Goal: Task Accomplishment & Management: Manage account settings

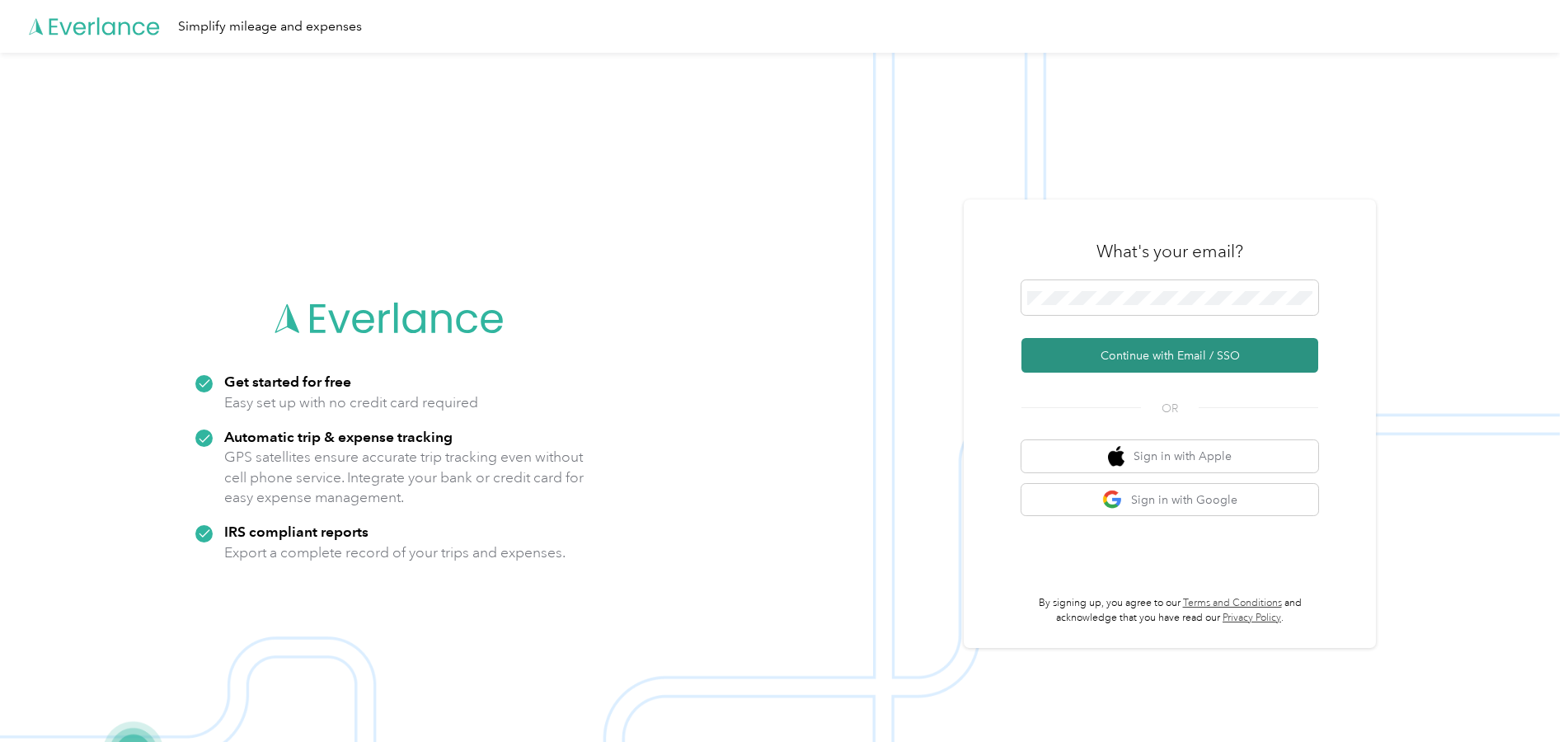
click at [1082, 352] on button "Continue with Email / SSO" at bounding box center [1169, 355] width 297 height 35
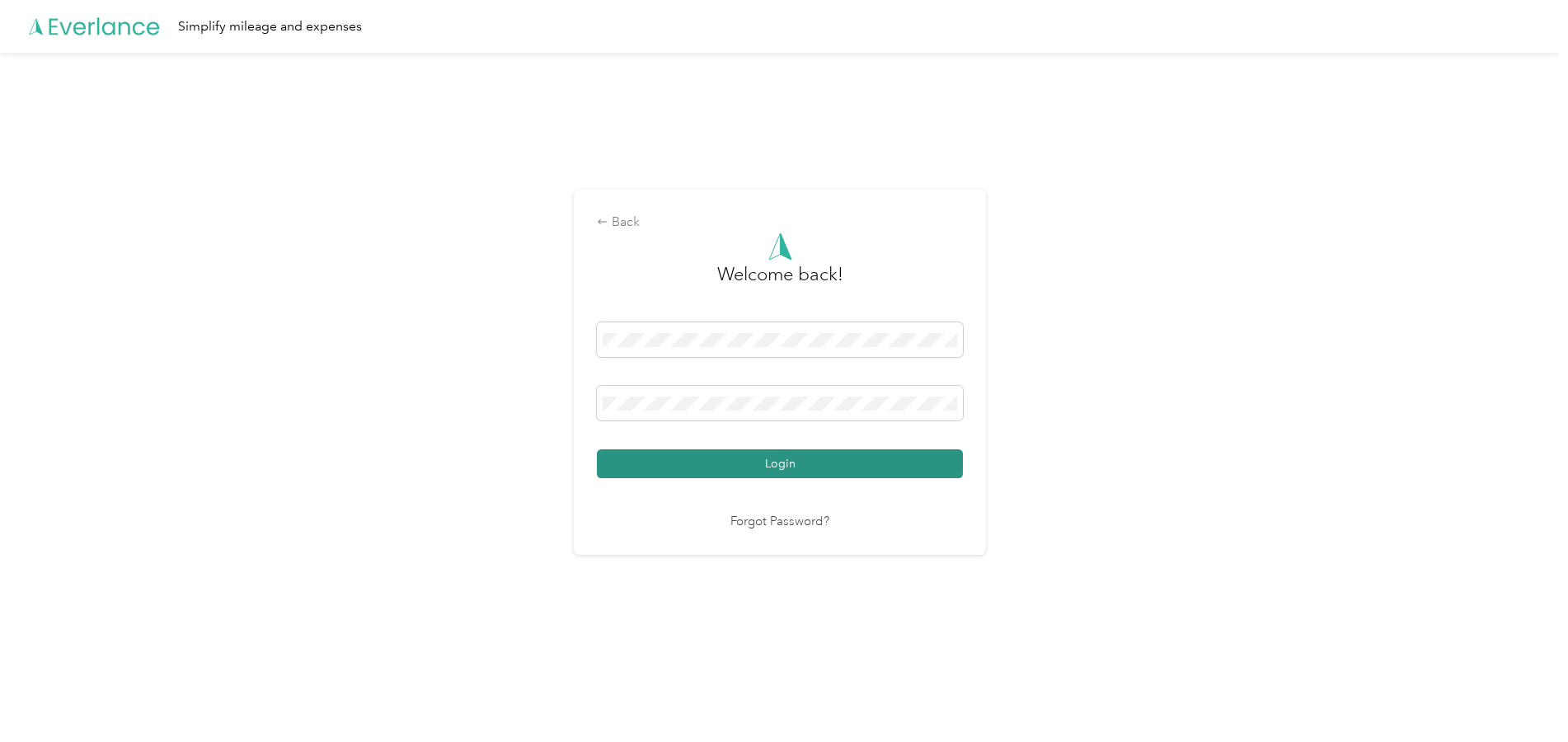
click at [727, 467] on button "Login" at bounding box center [779, 464] width 366 height 29
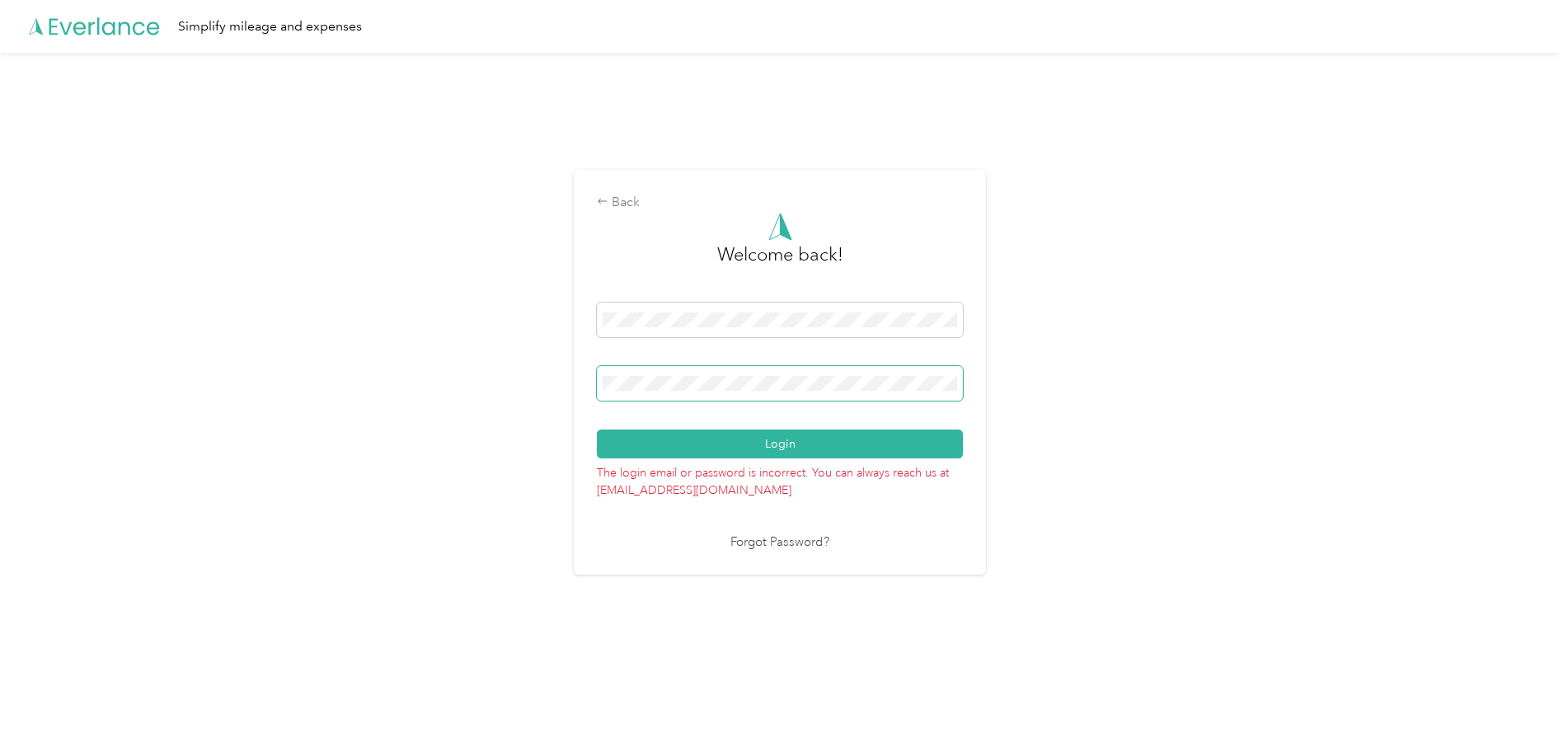
click at [716, 373] on span at bounding box center [779, 383] width 366 height 35
click at [733, 448] on button "Login" at bounding box center [779, 444] width 366 height 29
click at [596, 429] on button "Login" at bounding box center [779, 444] width 366 height 29
click at [759, 545] on link "Forgot Password?" at bounding box center [779, 543] width 99 height 19
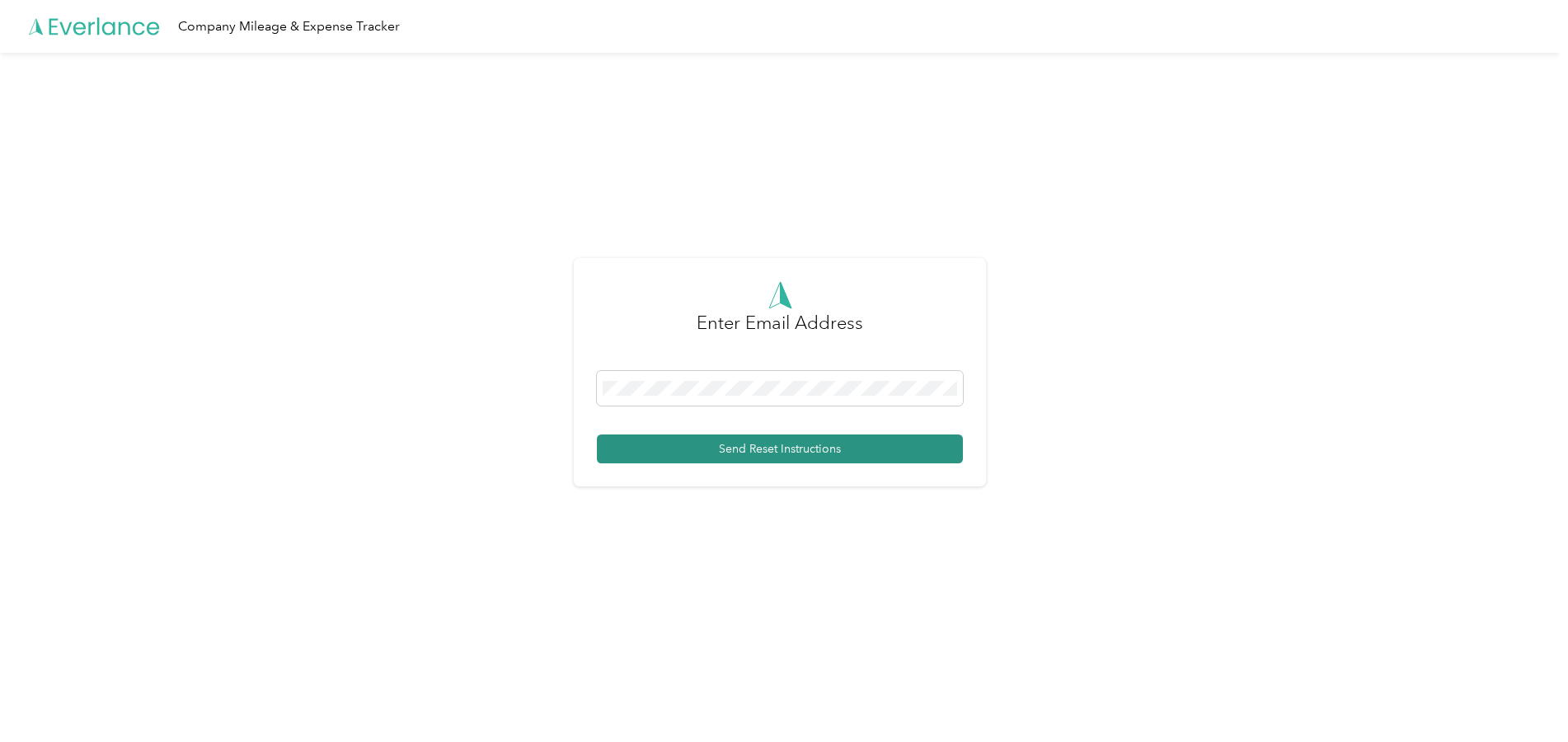
click at [754, 447] on button "Send Reset Instructions" at bounding box center [779, 449] width 366 height 29
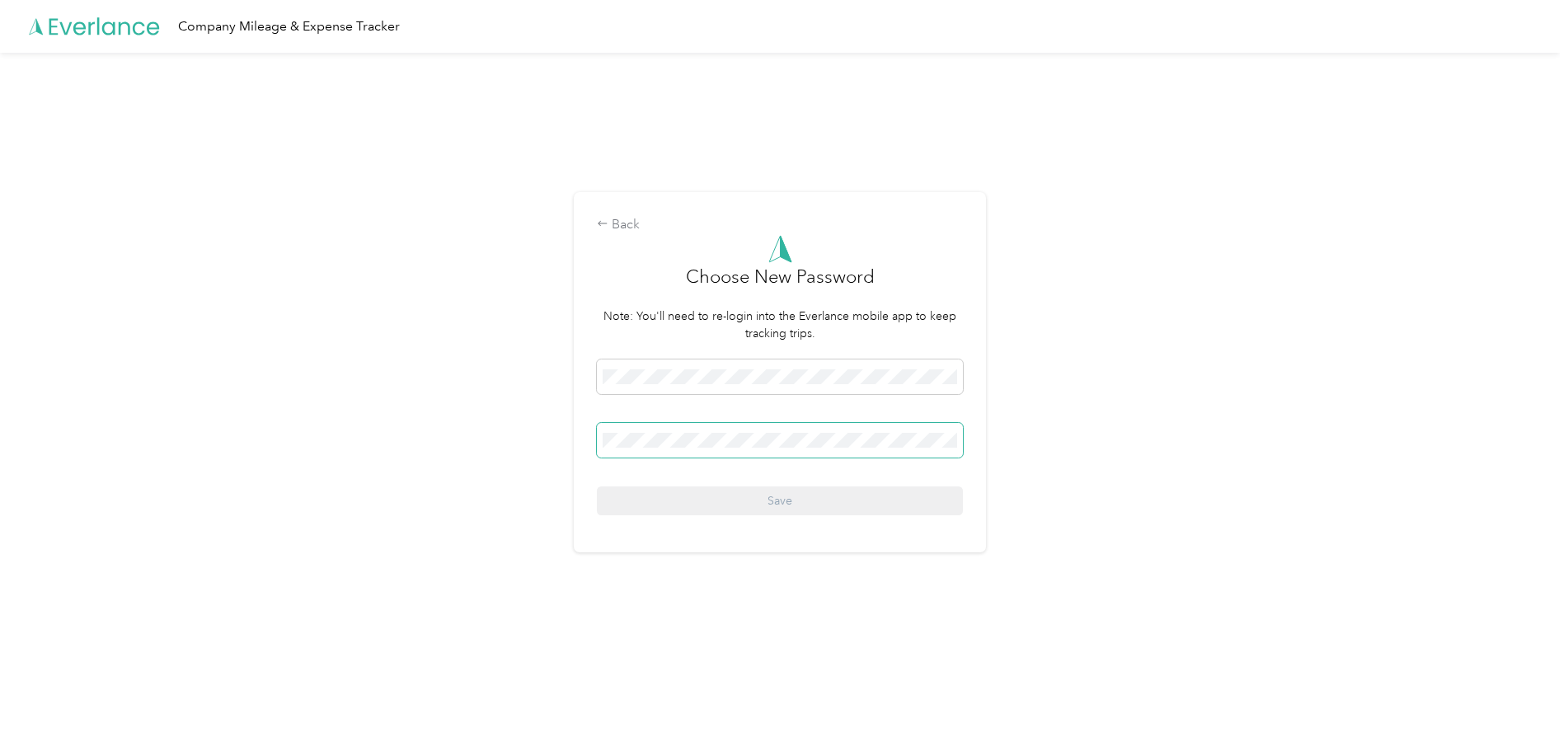
click at [678, 448] on span at bounding box center [779, 440] width 366 height 35
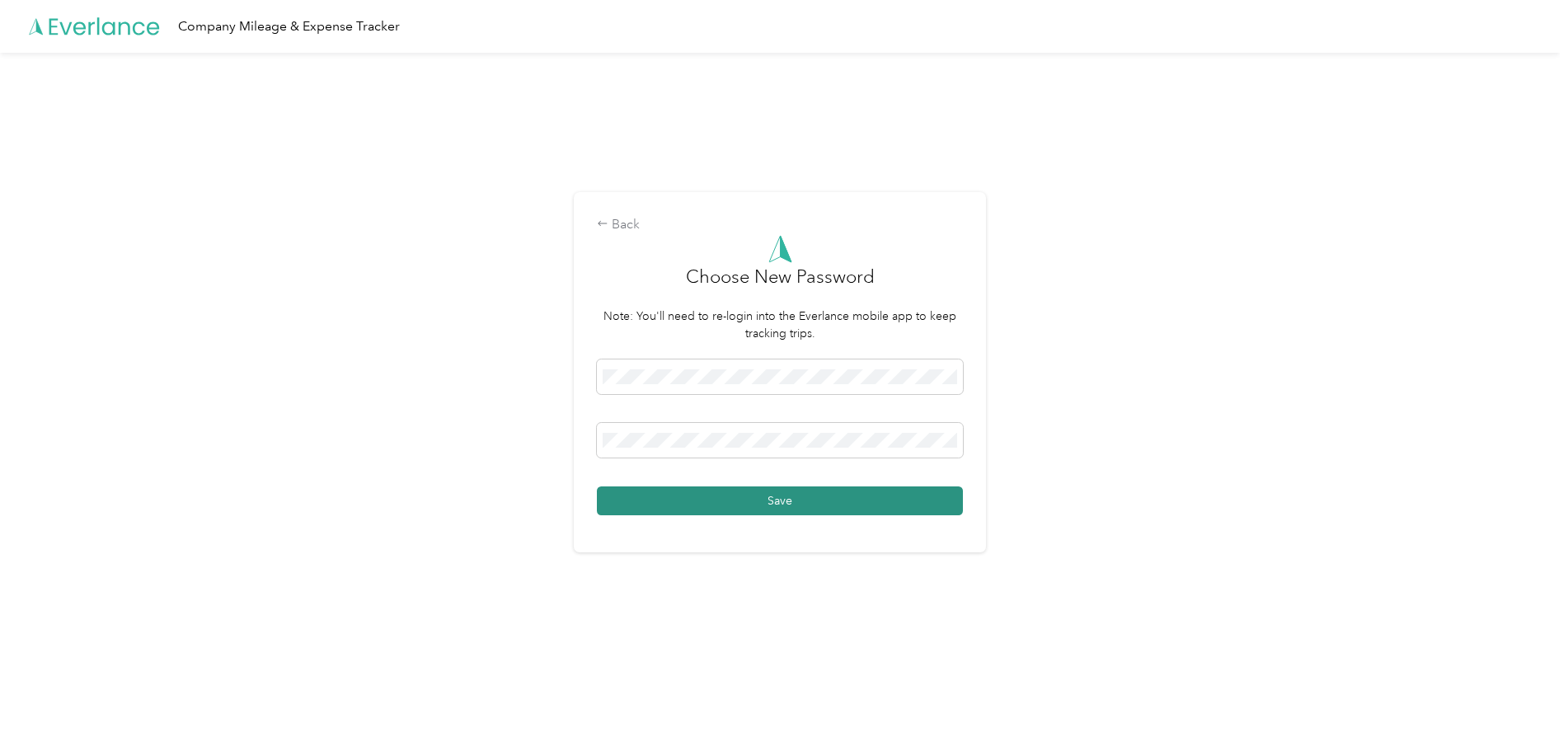
click at [695, 503] on button "Save" at bounding box center [779, 501] width 366 height 29
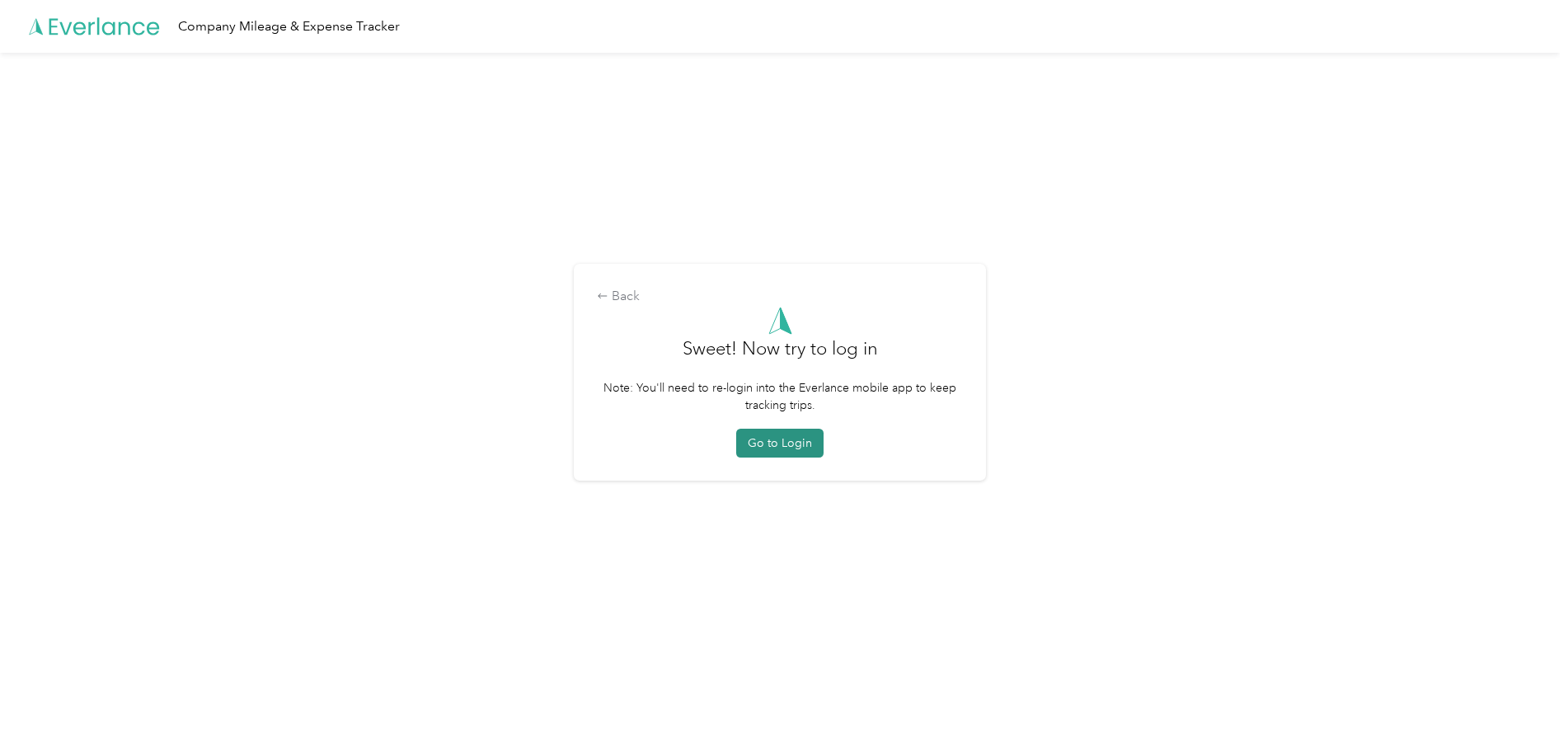
click at [771, 446] on button "Go to Login" at bounding box center [779, 443] width 87 height 29
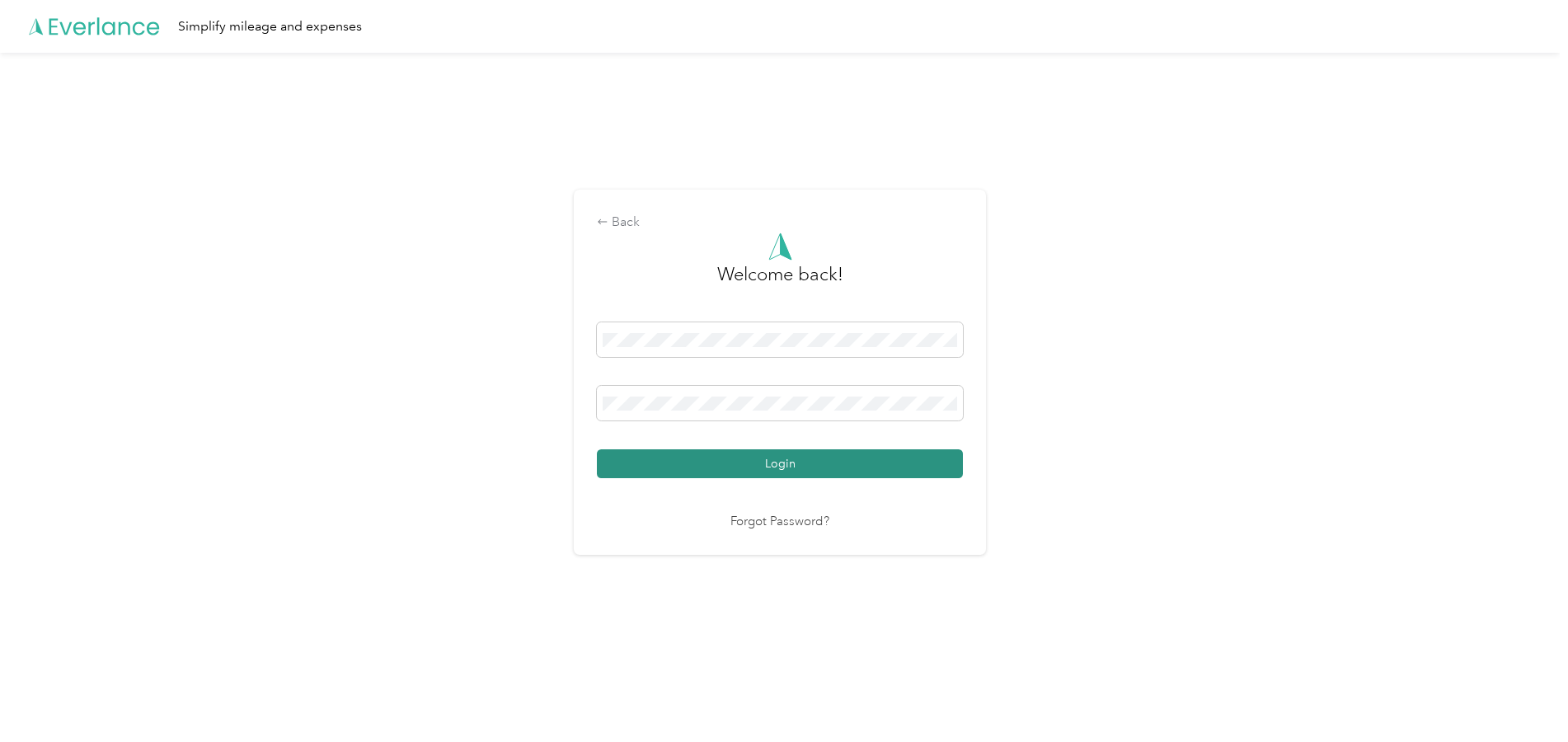
click at [742, 461] on button "Login" at bounding box center [779, 464] width 366 height 29
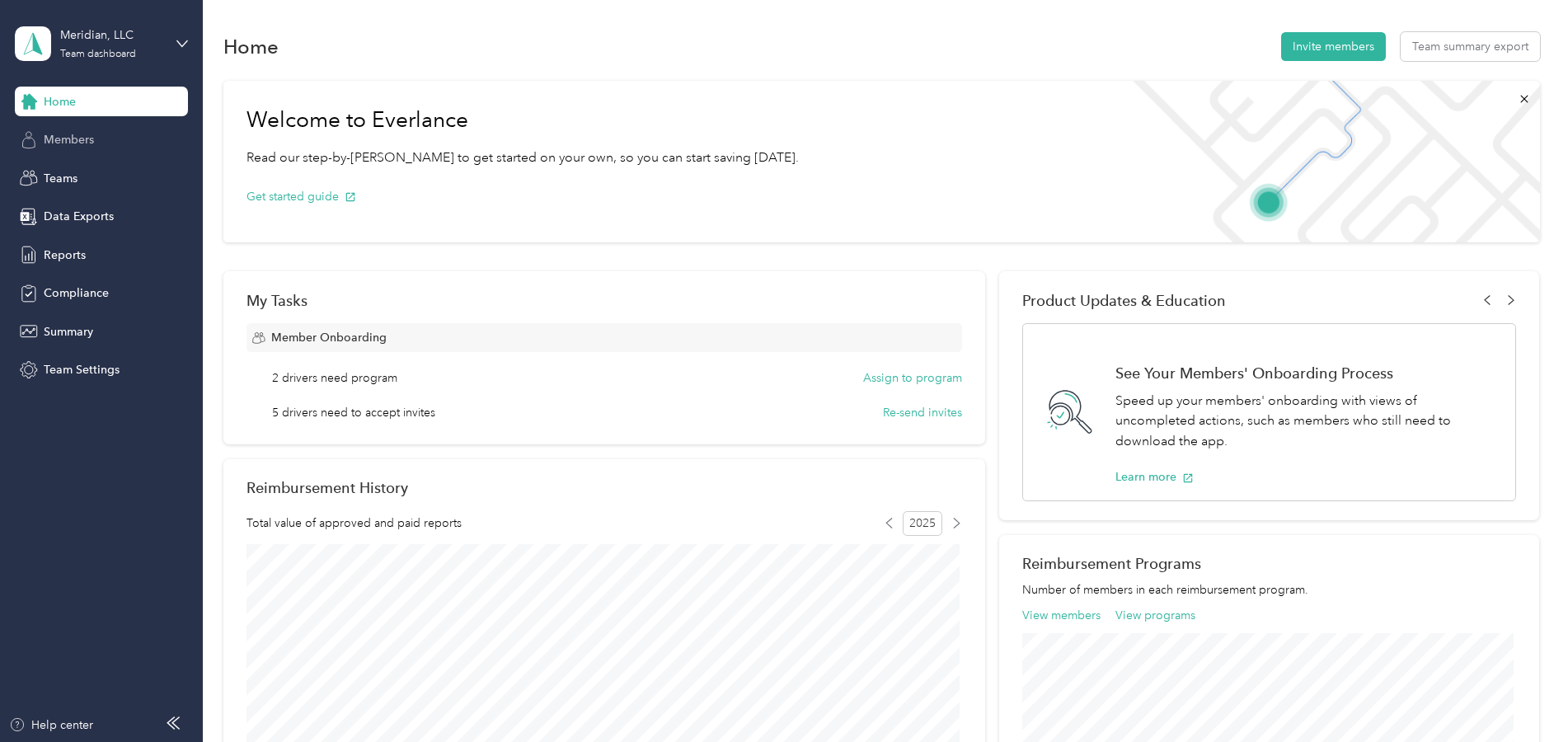
click at [82, 138] on span "Members" at bounding box center [69, 139] width 51 height 17
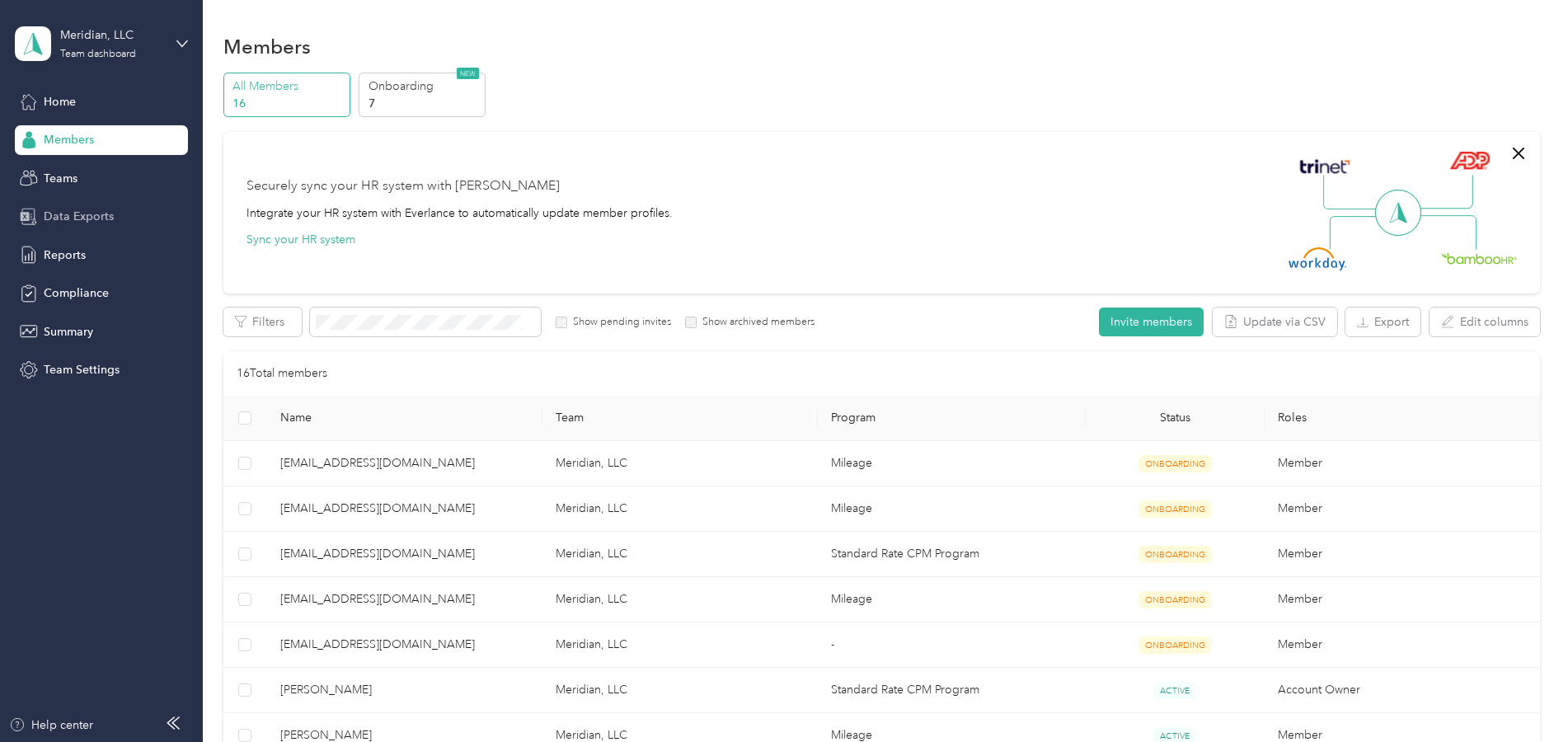
click at [64, 215] on span "Data Exports" at bounding box center [79, 216] width 70 height 17
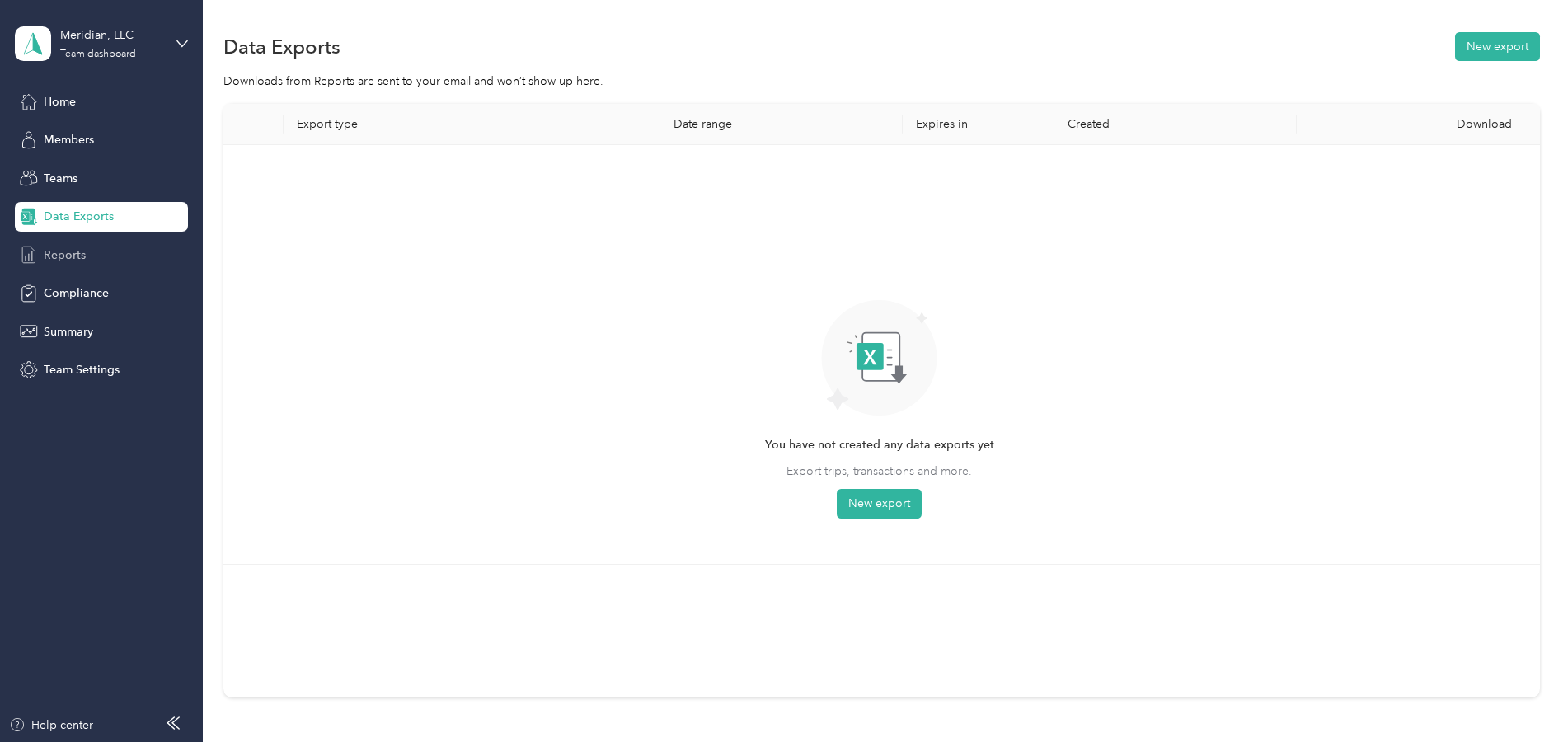
click at [56, 262] on span "Reports" at bounding box center [65, 255] width 42 height 17
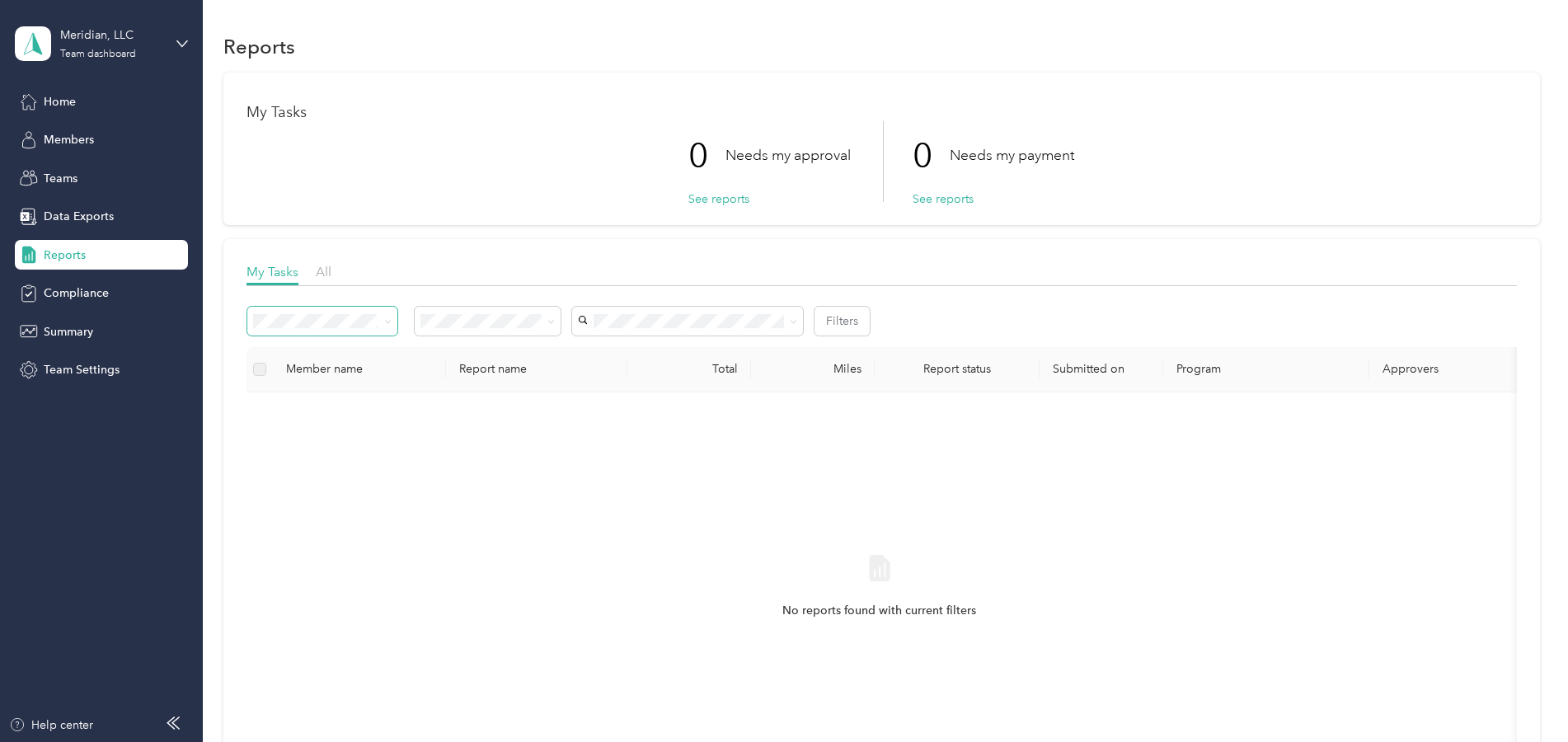
click at [389, 323] on icon at bounding box center [388, 322] width 8 height 8
click at [335, 406] on div "All reports" at bounding box center [322, 399] width 127 height 17
click at [654, 494] on div "Nicole Hunt" at bounding box center [688, 493] width 208 height 17
drag, startPoint x: 340, startPoint y: 329, endPoint x: 350, endPoint y: 329, distance: 10.0
click at [344, 329] on span at bounding box center [323, 321] width 150 height 29
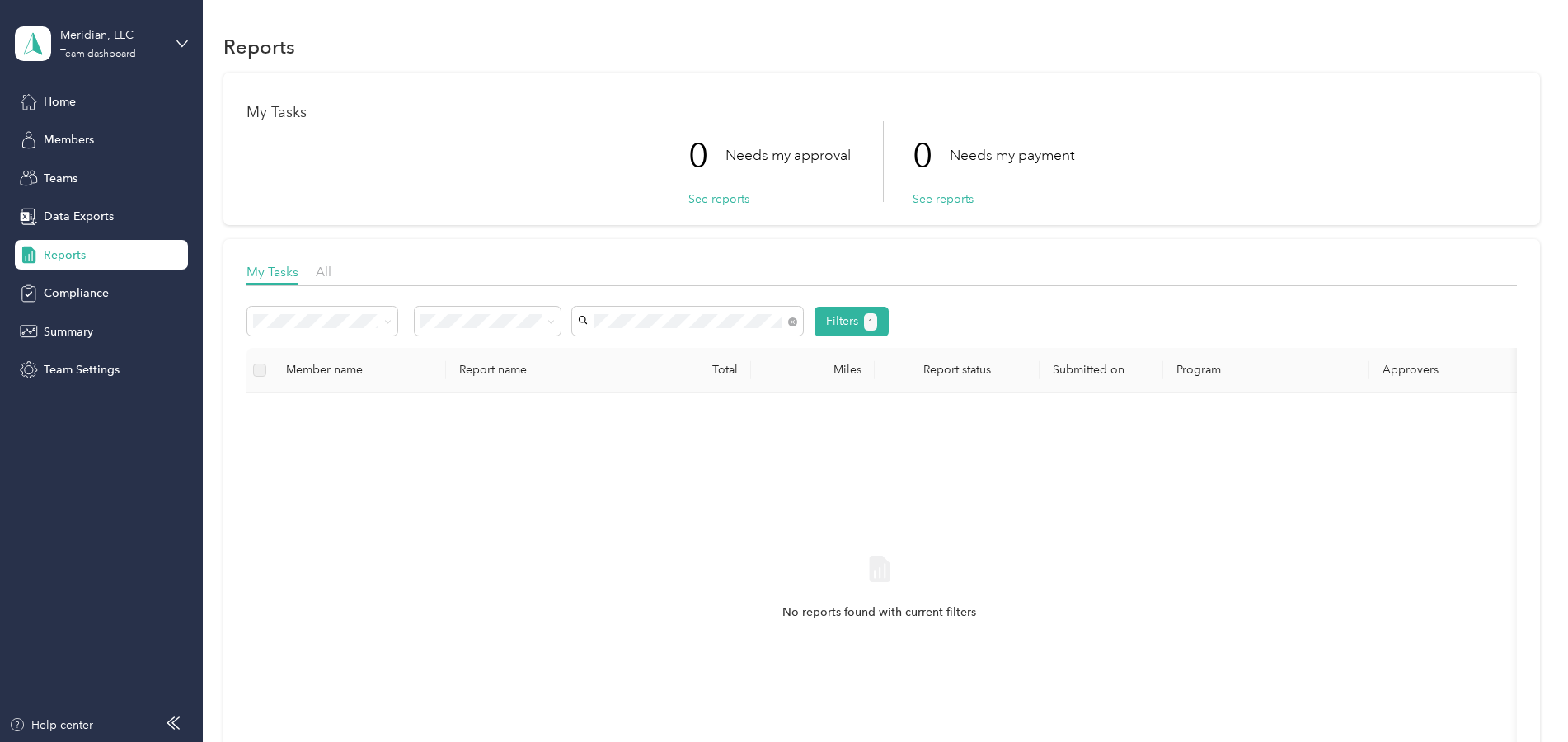
click at [385, 322] on icon at bounding box center [388, 322] width 8 height 8
click at [362, 354] on li "Variable reports" at bounding box center [323, 352] width 150 height 29
click at [95, 293] on span "Compliance" at bounding box center [76, 293] width 65 height 17
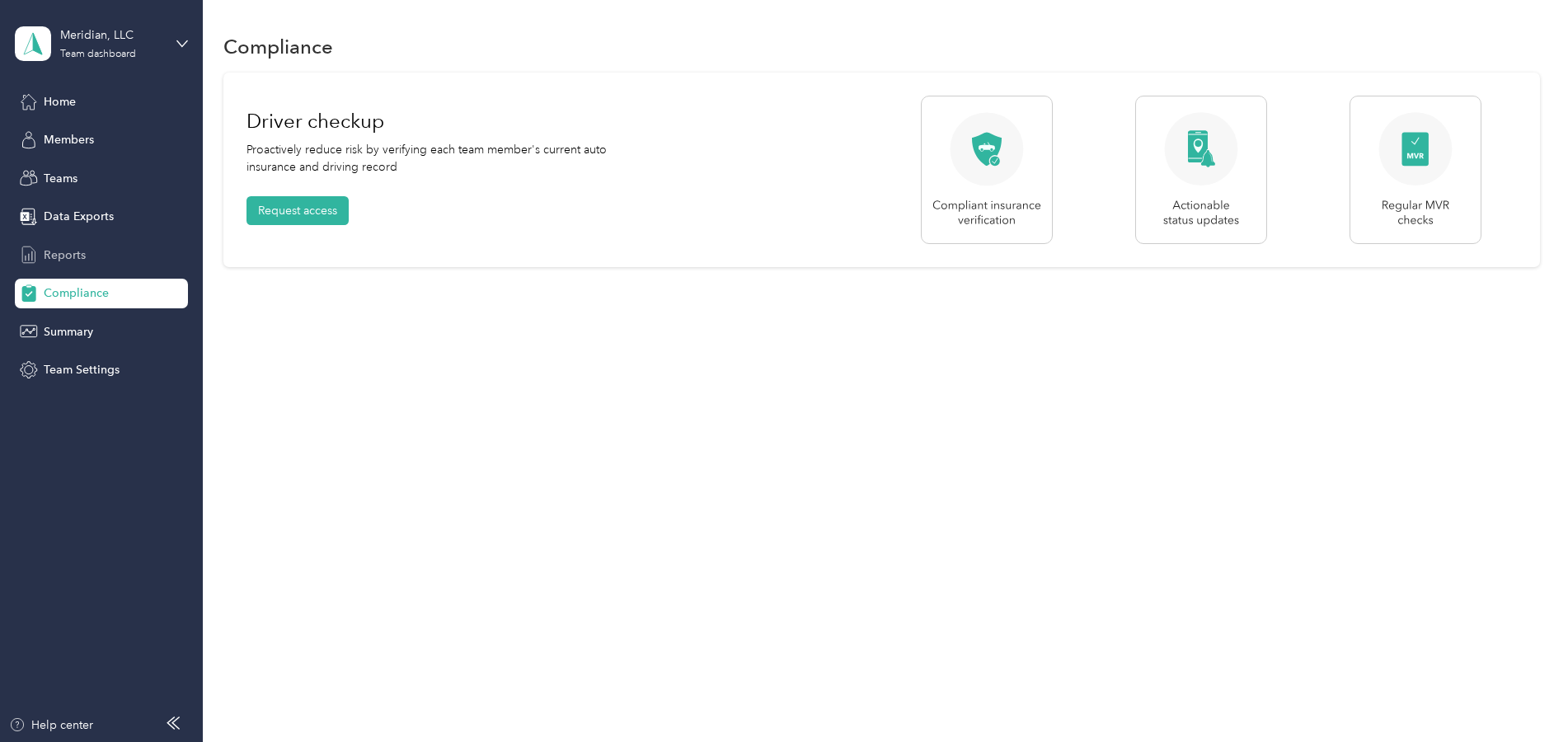
click at [105, 263] on div "Reports" at bounding box center [101, 254] width 173 height 30
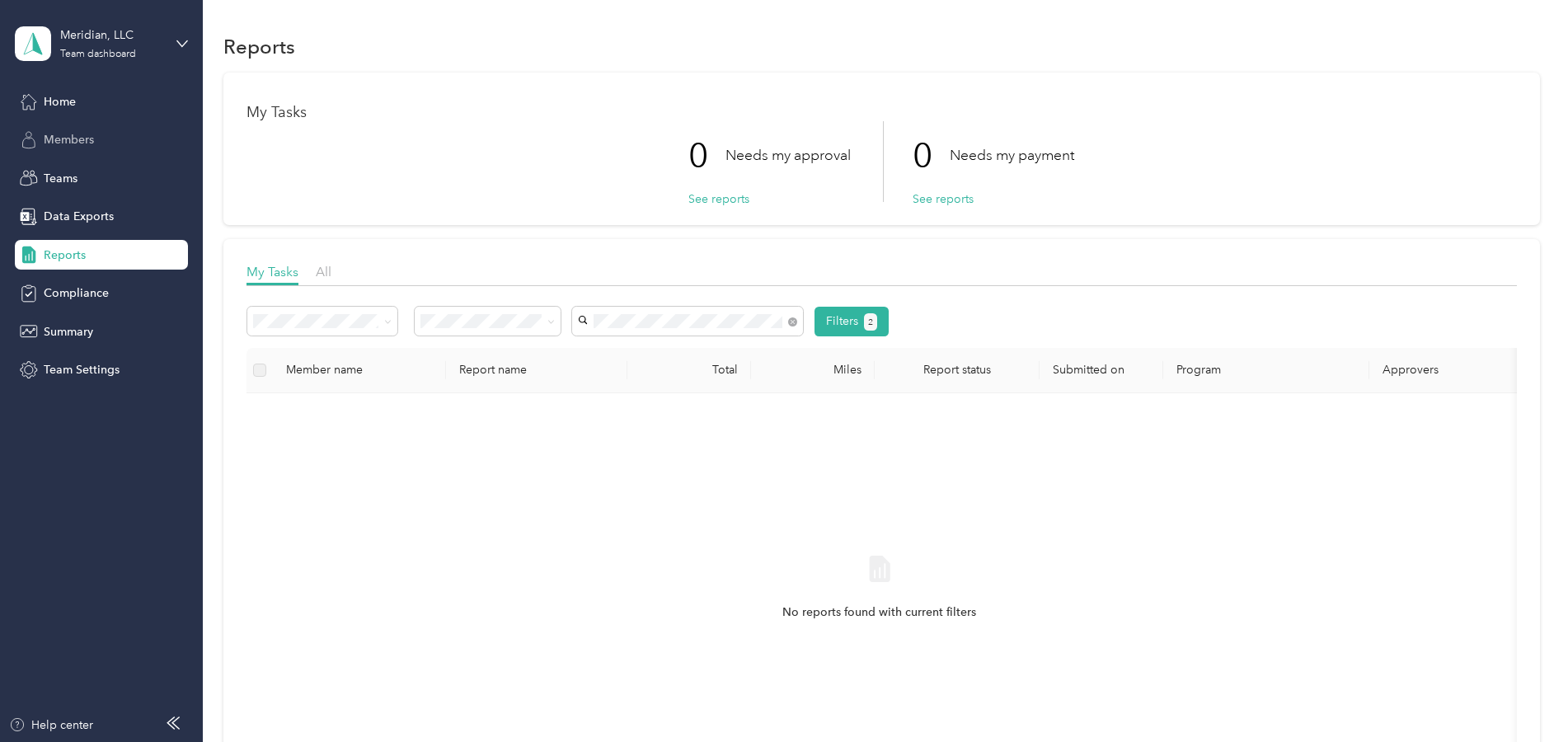
click at [84, 142] on span "Members" at bounding box center [69, 139] width 51 height 17
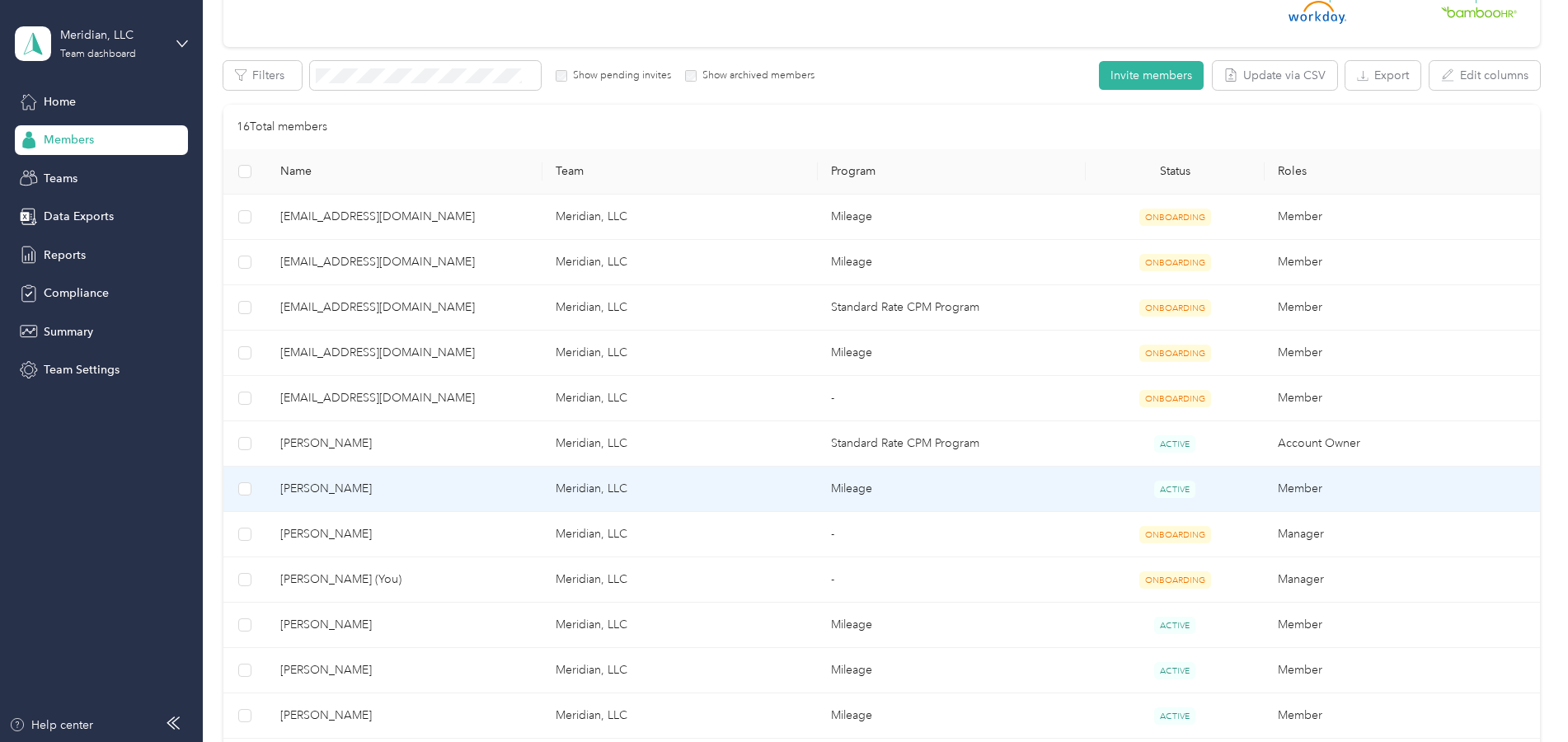
scroll to position [248, 0]
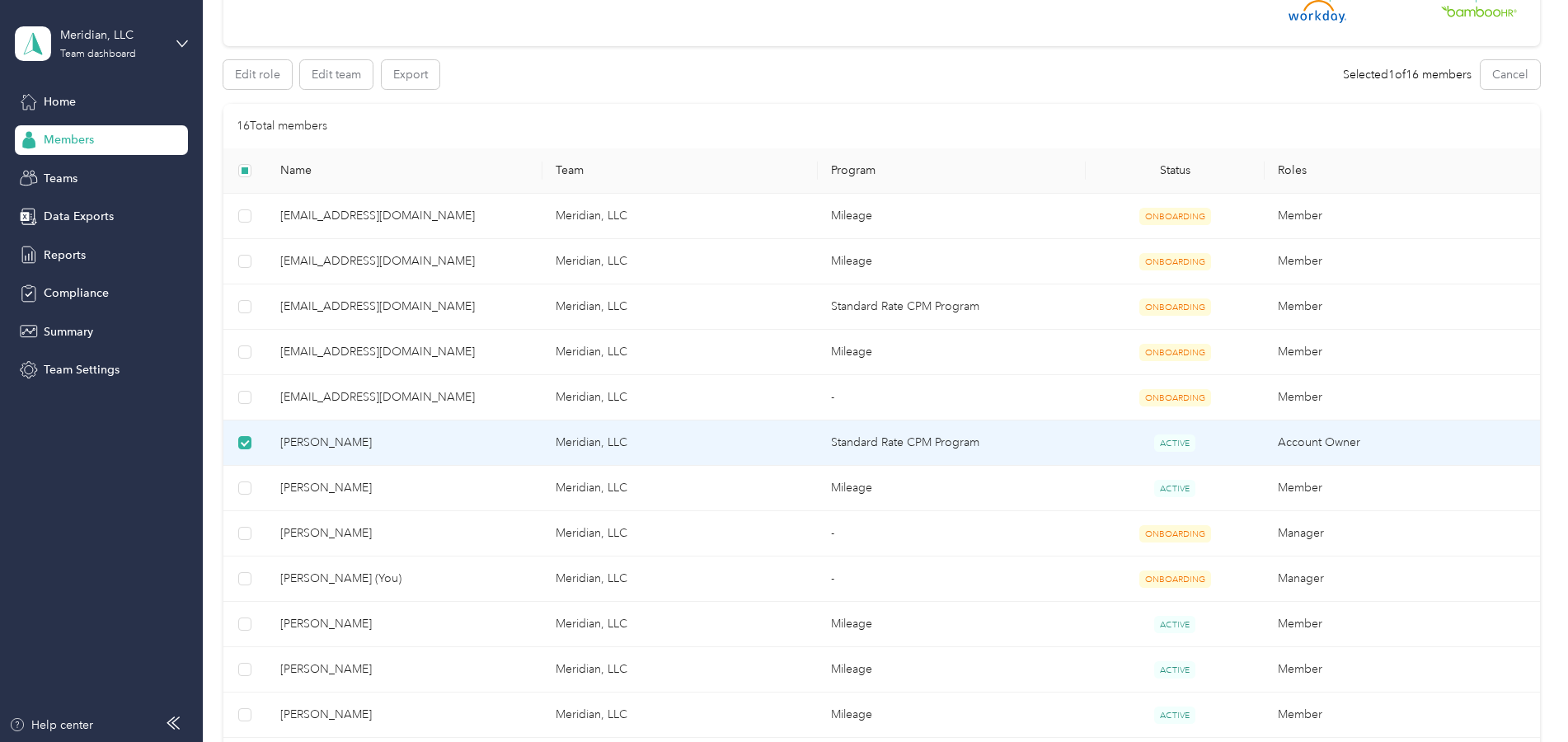
click at [583, 447] on td "Meridian, LLC" at bounding box center [680, 444] width 275 height 46
click at [583, 448] on td "Meridian, LLC" at bounding box center [680, 444] width 275 height 46
click at [322, 444] on span "Nicole Hunt" at bounding box center [405, 442] width 249 height 18
click at [288, 445] on span "Nicole Hunt" at bounding box center [405, 442] width 249 height 18
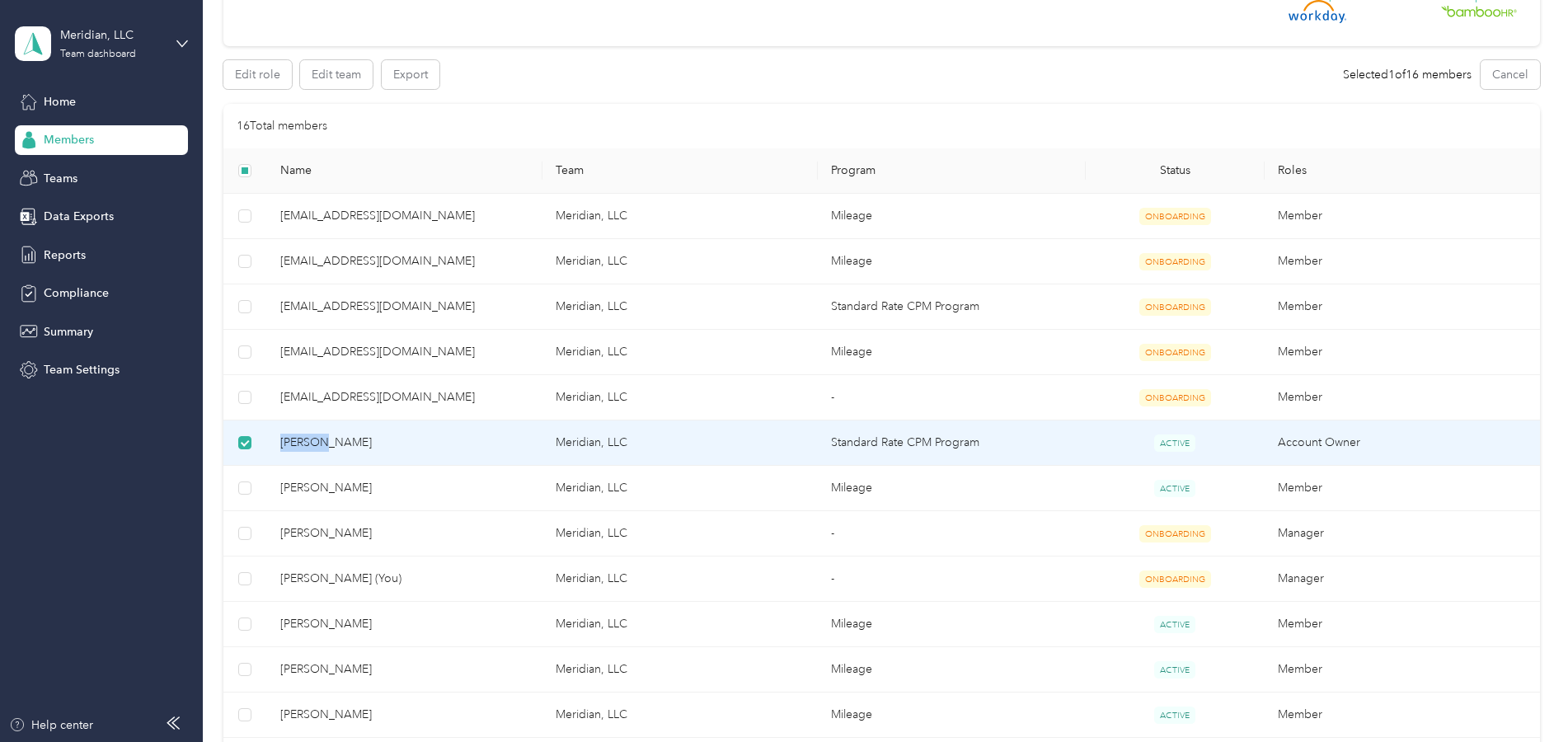
click at [288, 445] on span "Nicole Hunt" at bounding box center [405, 442] width 249 height 18
click at [295, 442] on span "Nicole Hunt" at bounding box center [405, 442] width 249 height 18
click at [294, 741] on div "Drag to resize Click to close Loading member data" at bounding box center [780, 742] width 1560 height 0
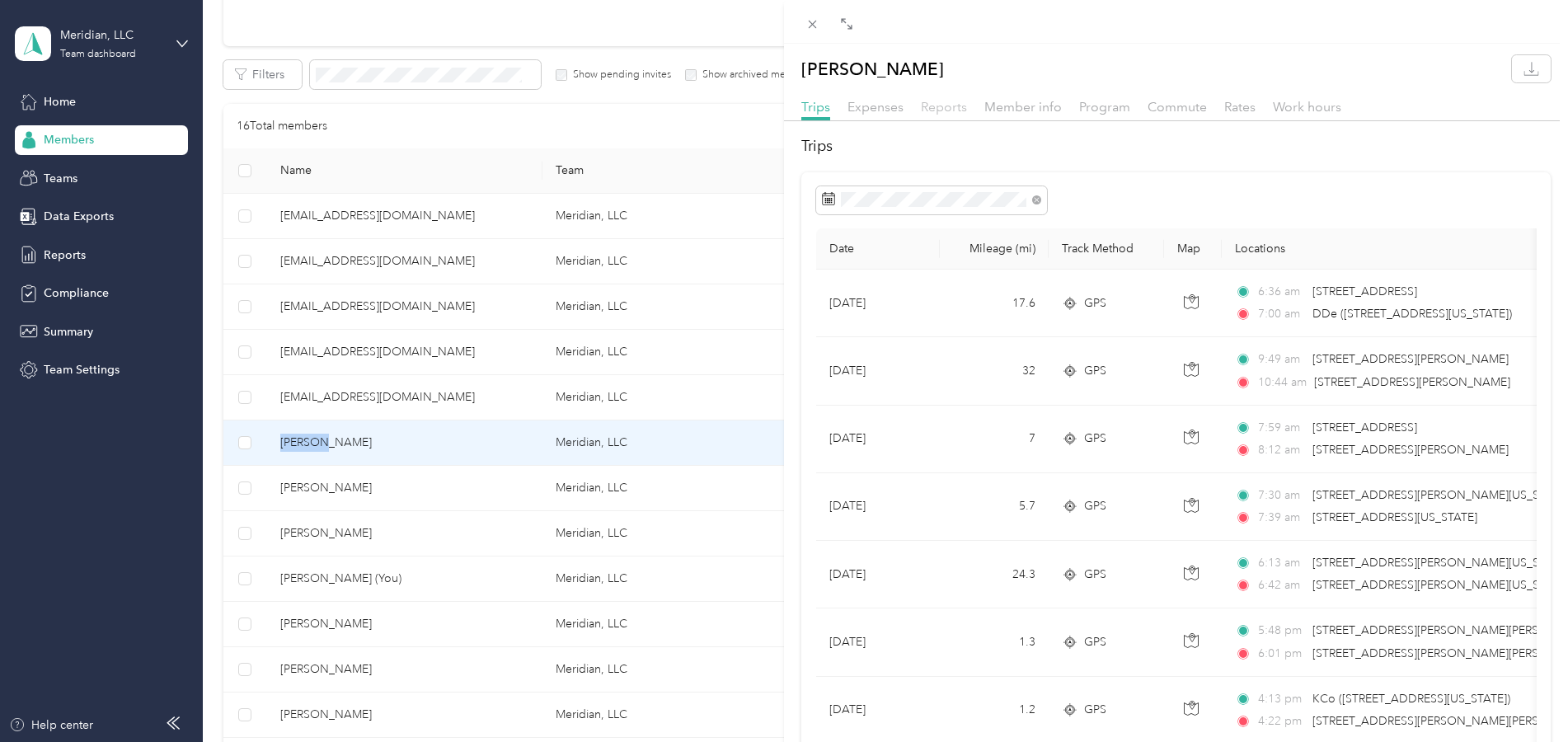
click at [952, 109] on span "Reports" at bounding box center [944, 106] width 46 height 16
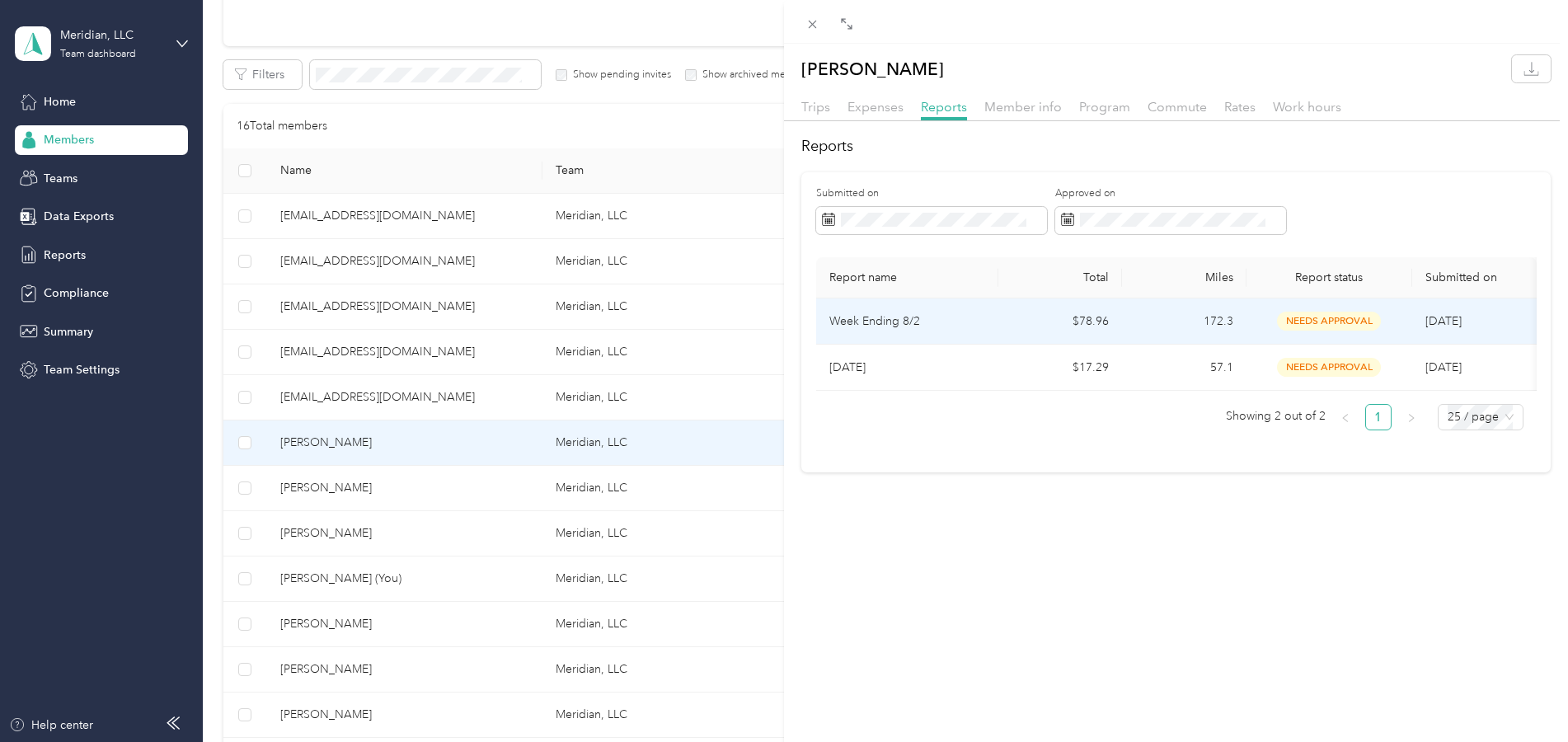
click at [902, 323] on p "Week Ending 8/2" at bounding box center [907, 321] width 155 height 18
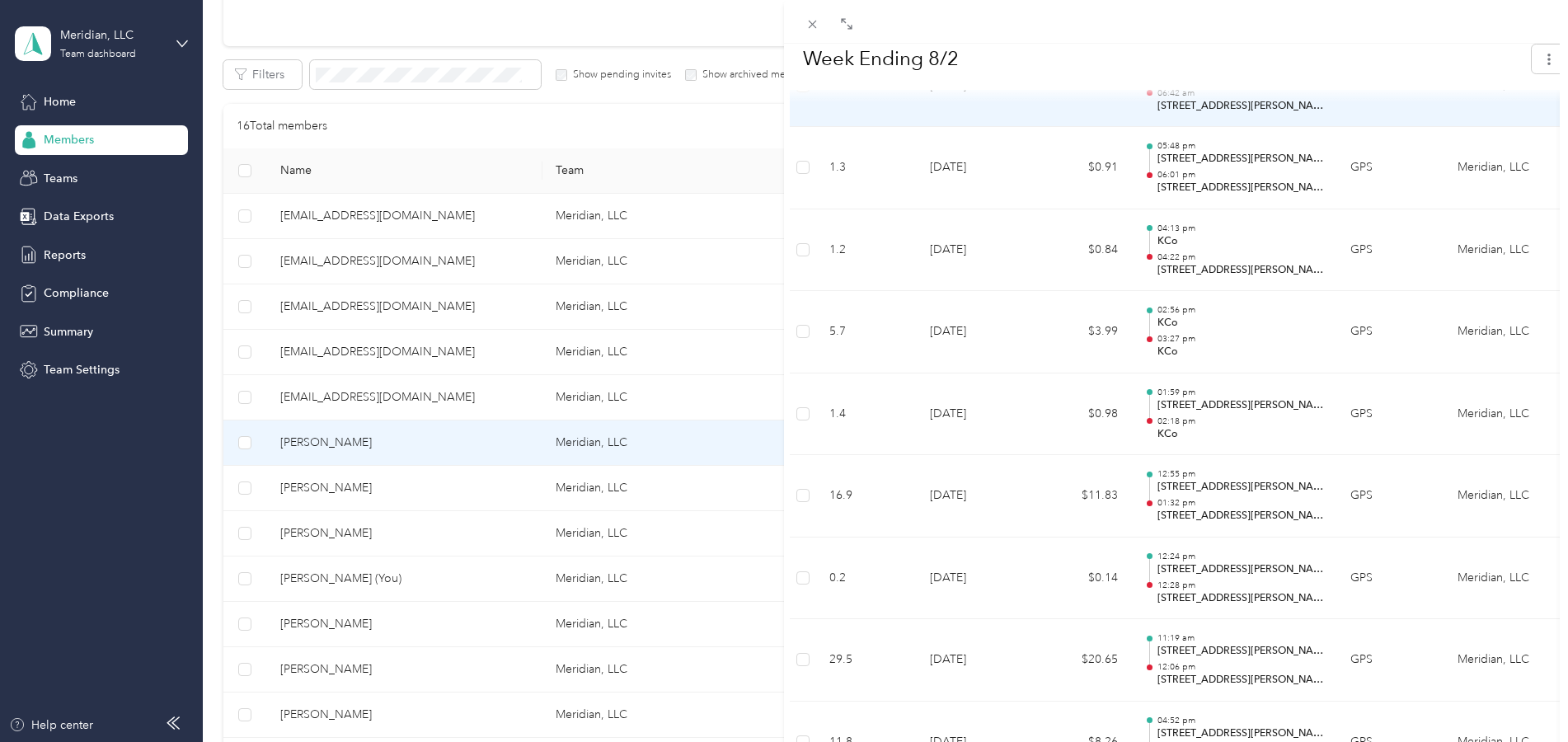
scroll to position [804, 0]
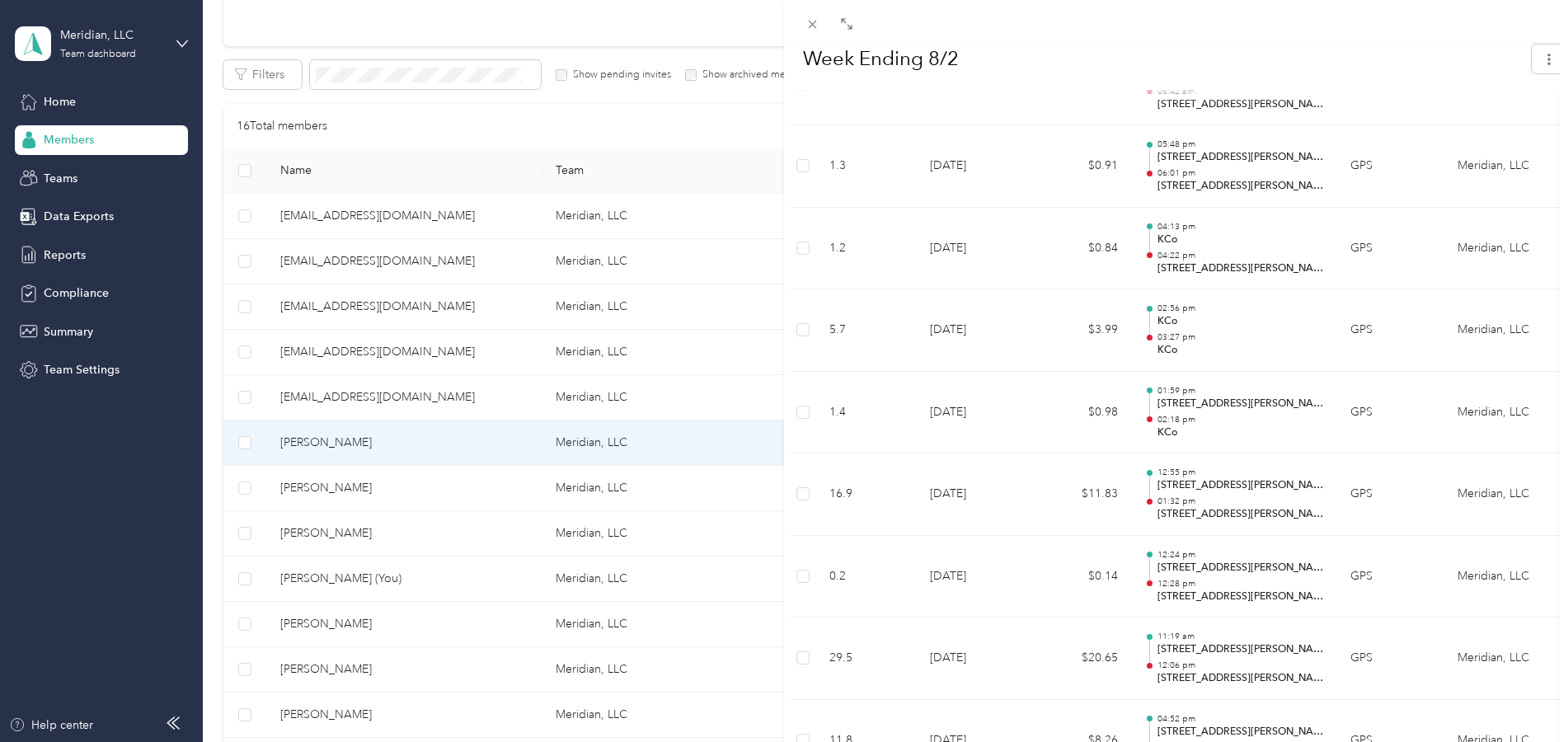
click at [64, 101] on div "BACK Nicole Hunt Reports Week Ending 8/2 Week Ending 8/2 Needs Approval Needs a…" at bounding box center [784, 371] width 1568 height 742
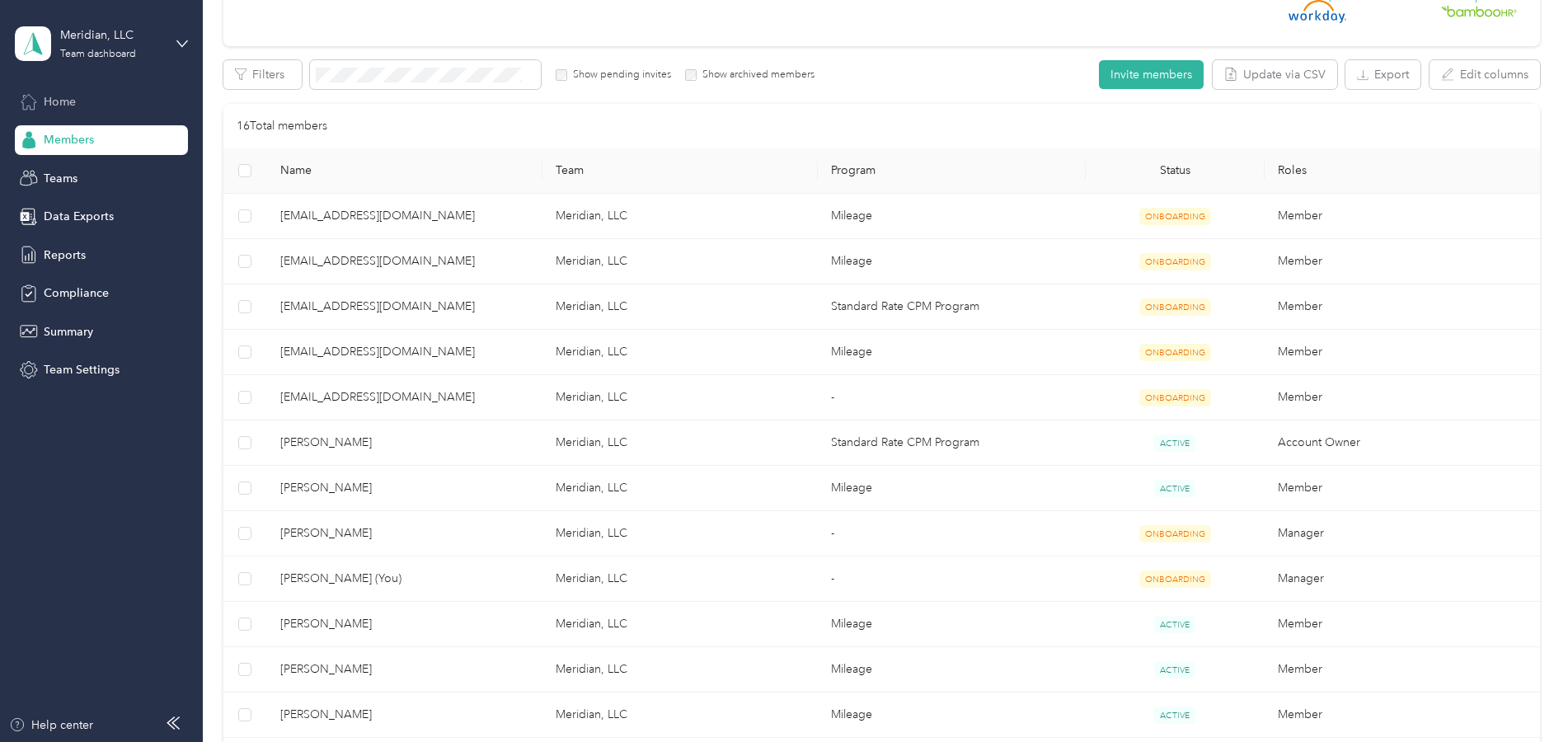
click at [66, 101] on span "Home" at bounding box center [60, 101] width 32 height 17
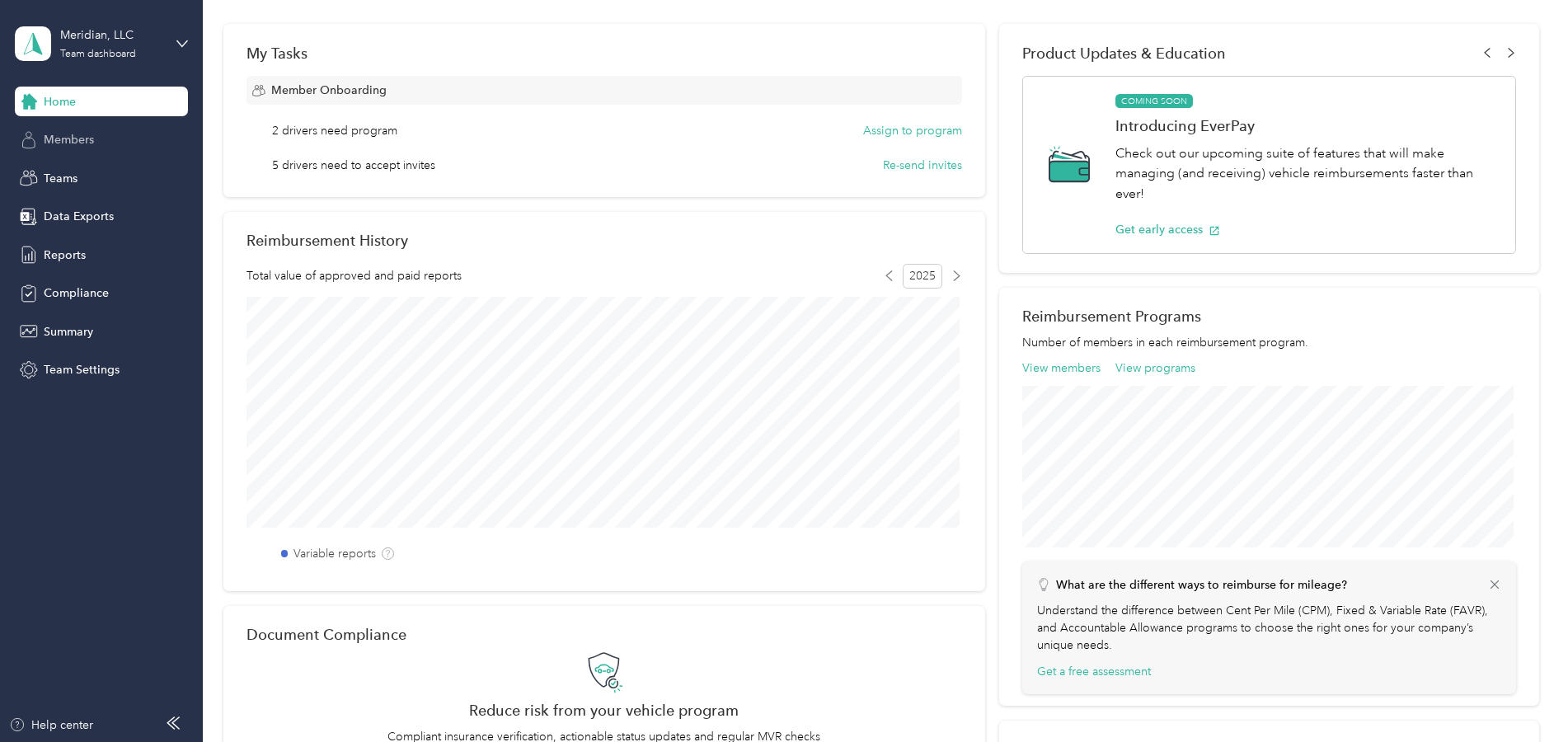
click at [101, 132] on div "Members" at bounding box center [101, 139] width 173 height 30
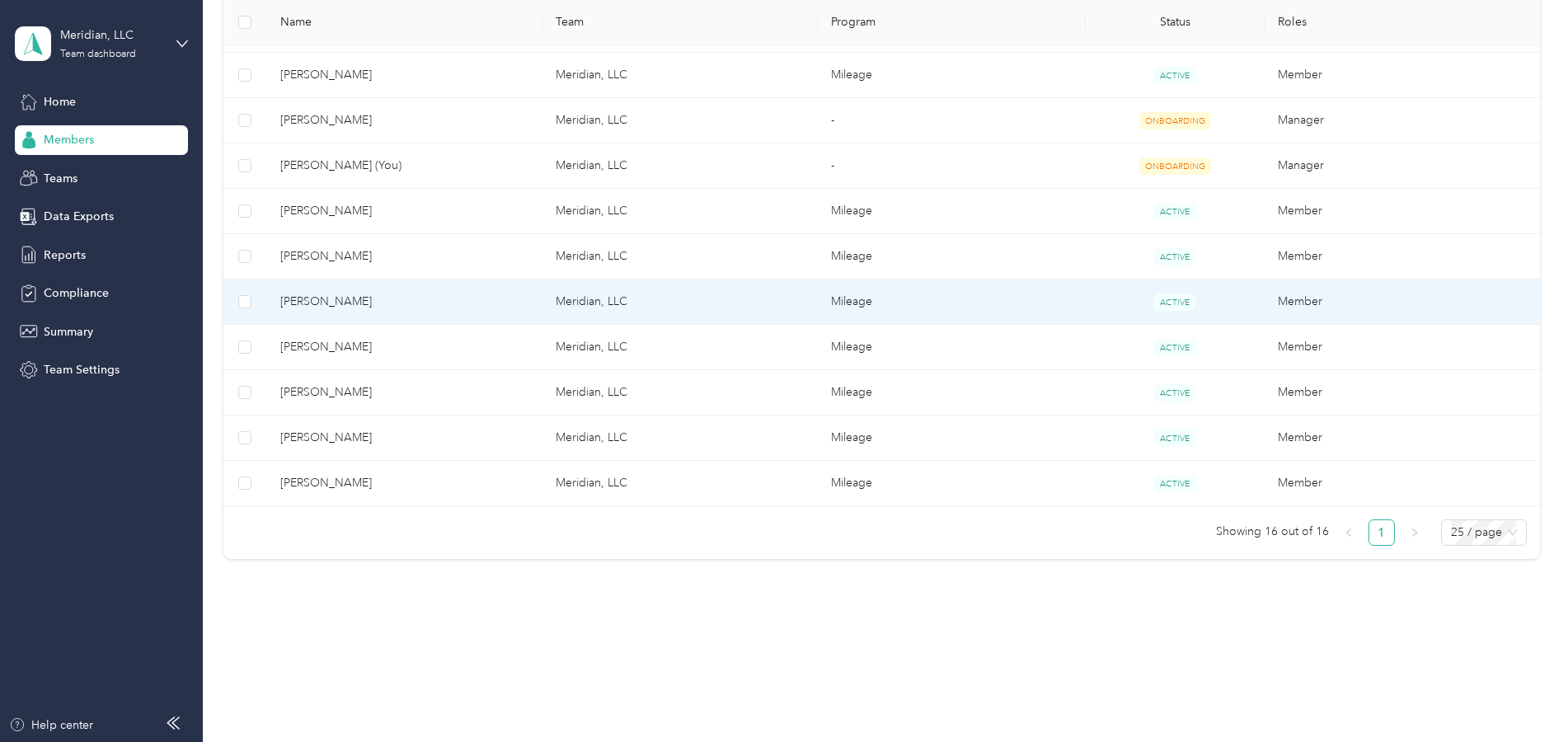
scroll to position [662, 0]
